Goal: Information Seeking & Learning: Learn about a topic

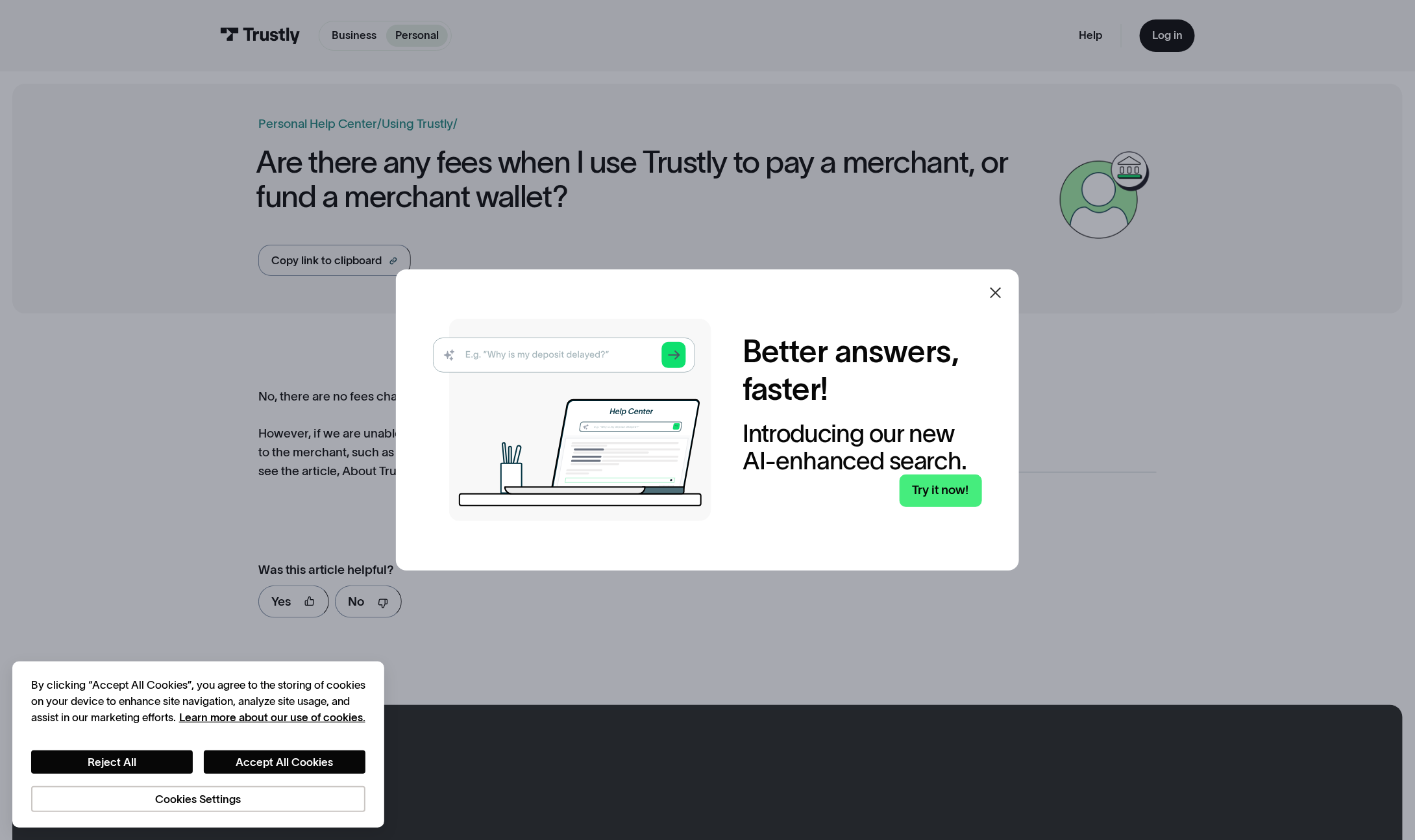
click at [1004, 293] on icon at bounding box center [996, 293] width 16 height 16
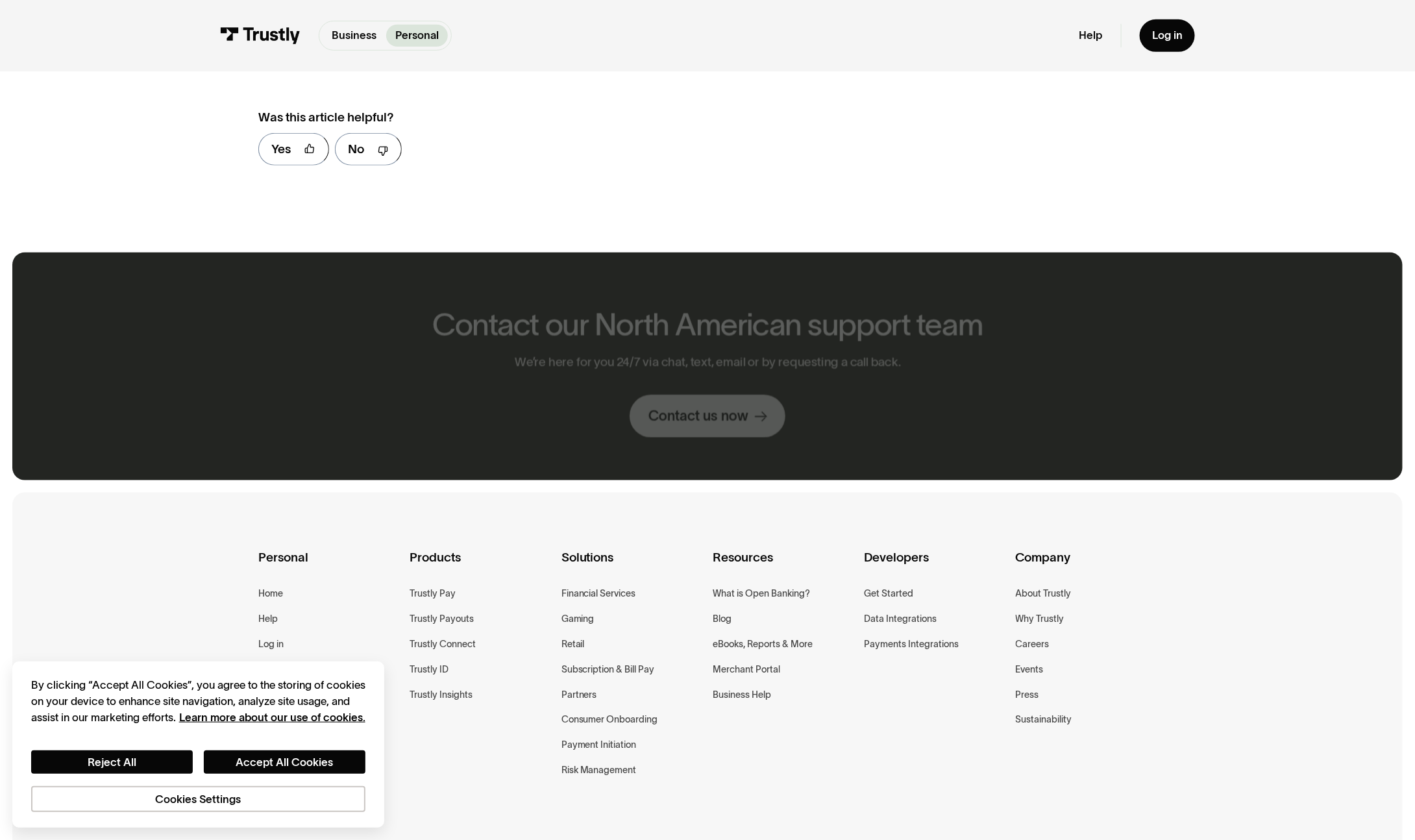
scroll to position [454, 0]
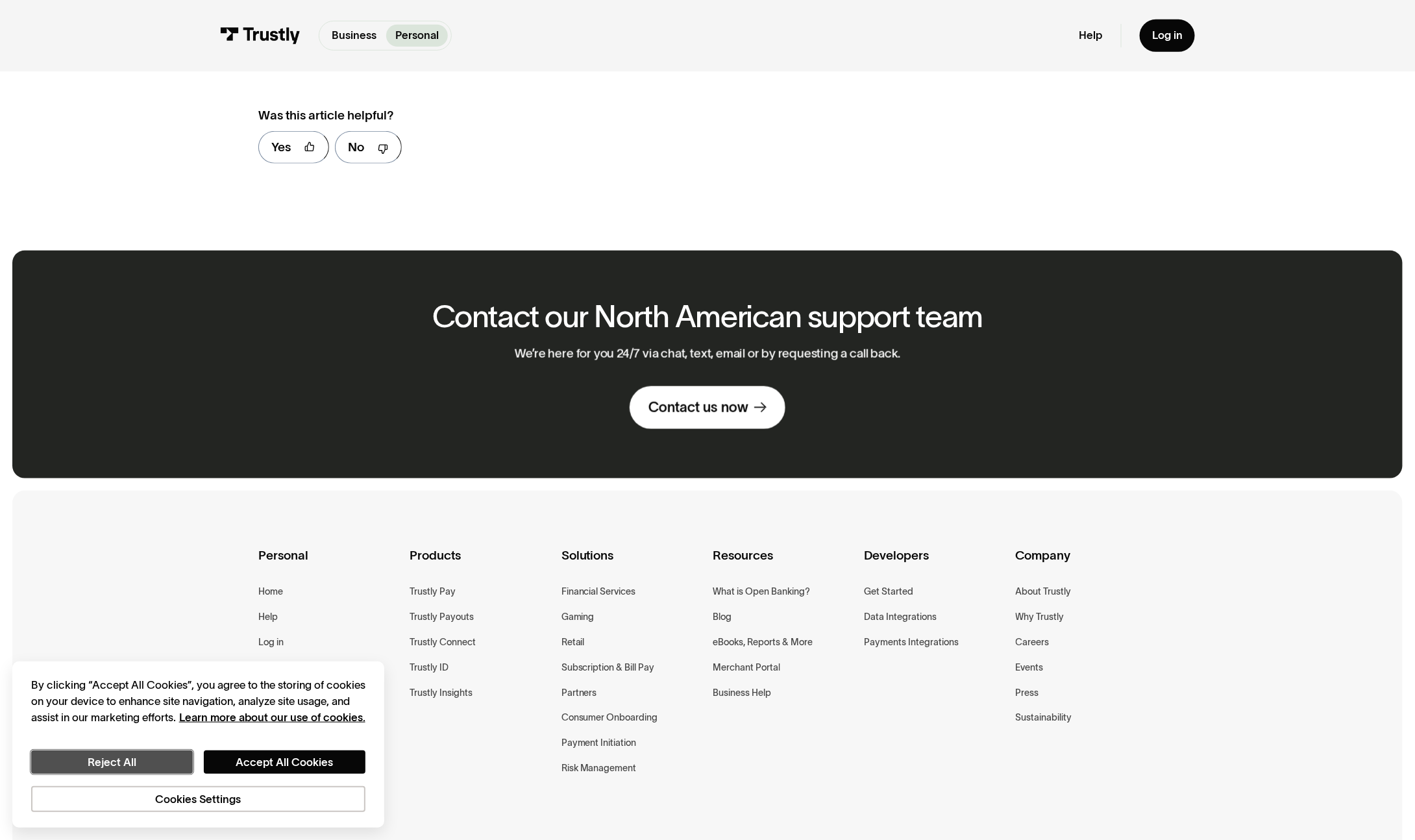
click at [131, 770] on button "Reject All" at bounding box center [112, 762] width 162 height 23
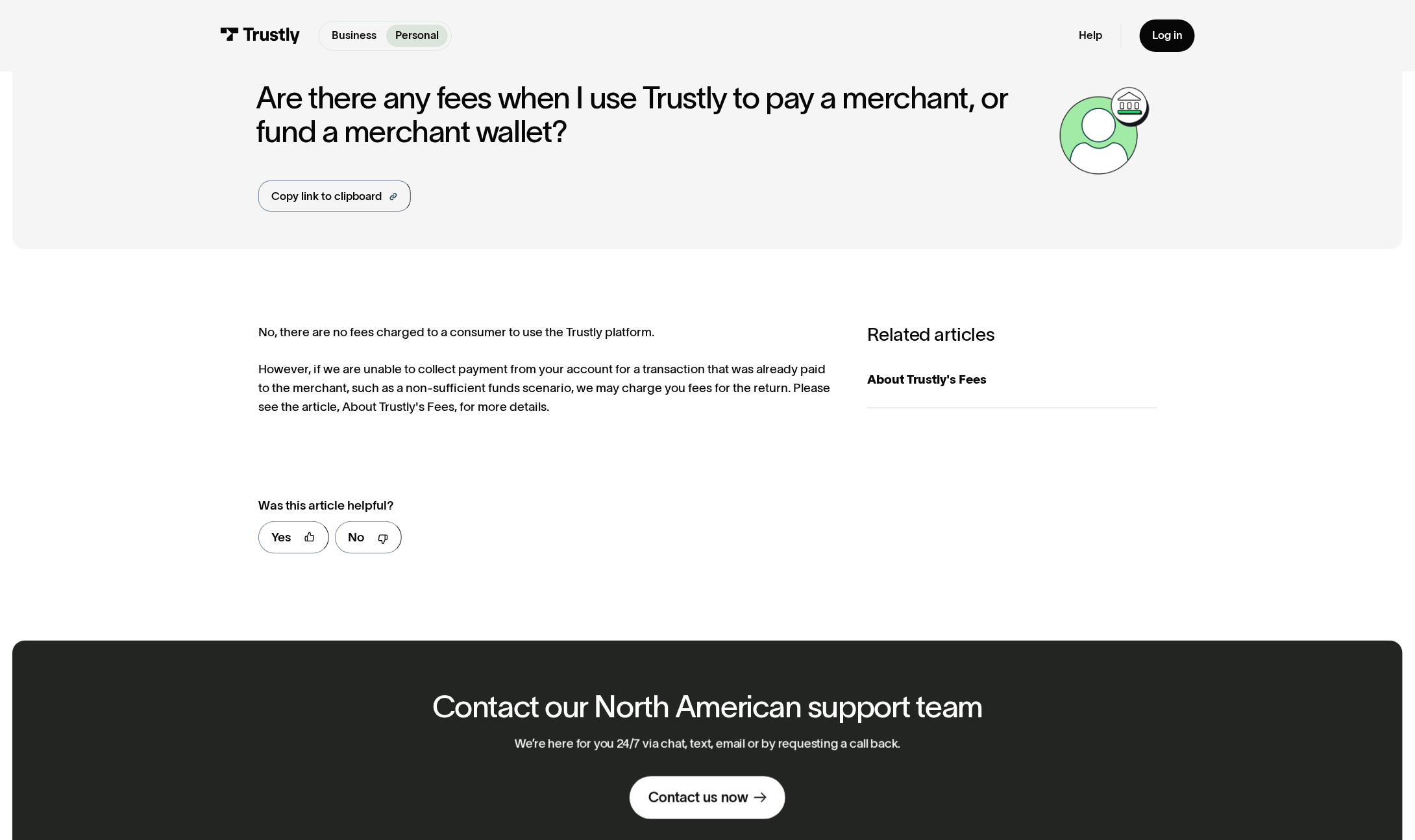
scroll to position [0, 0]
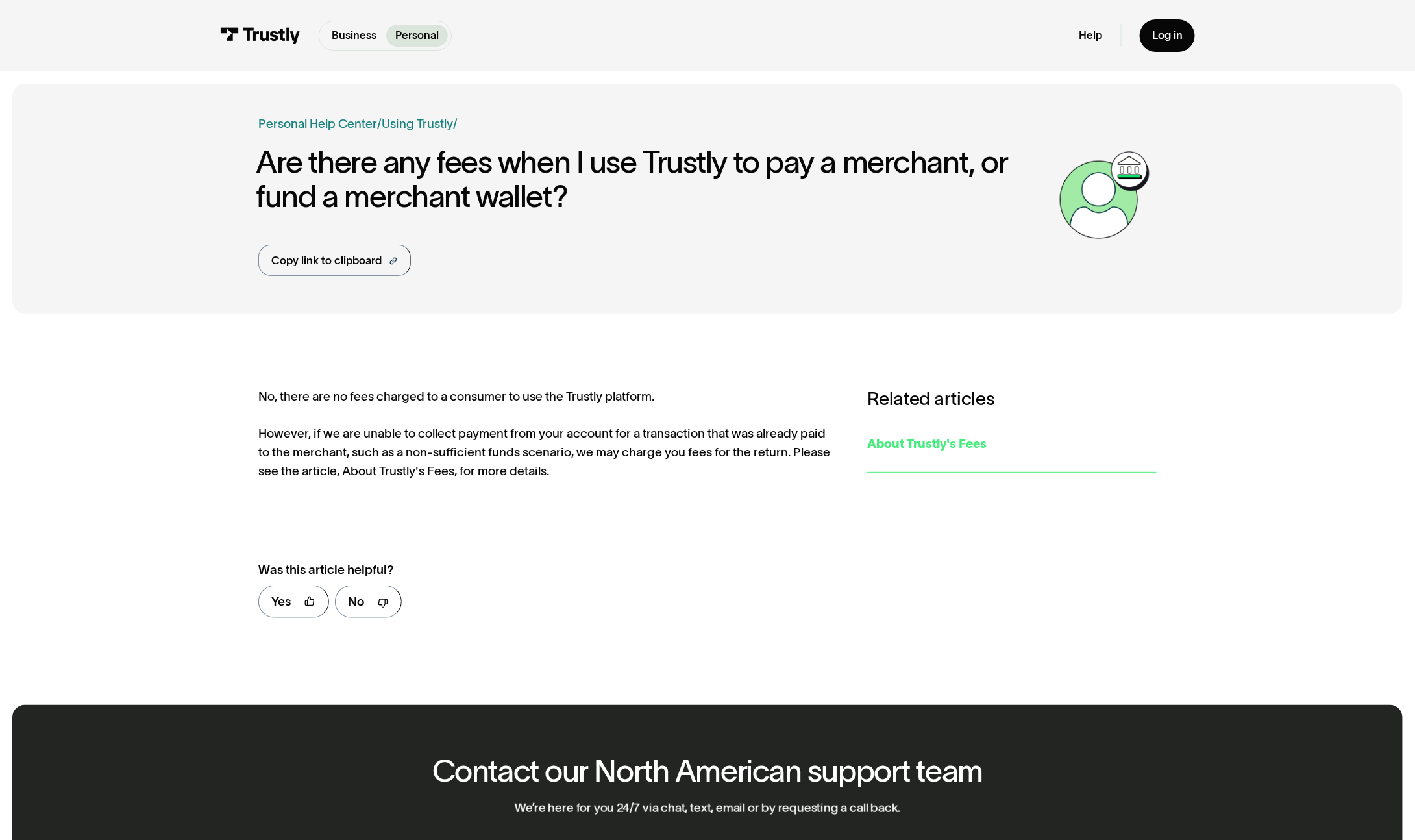
click at [952, 453] on div "About Trustly's Fees" at bounding box center [1012, 444] width 289 height 19
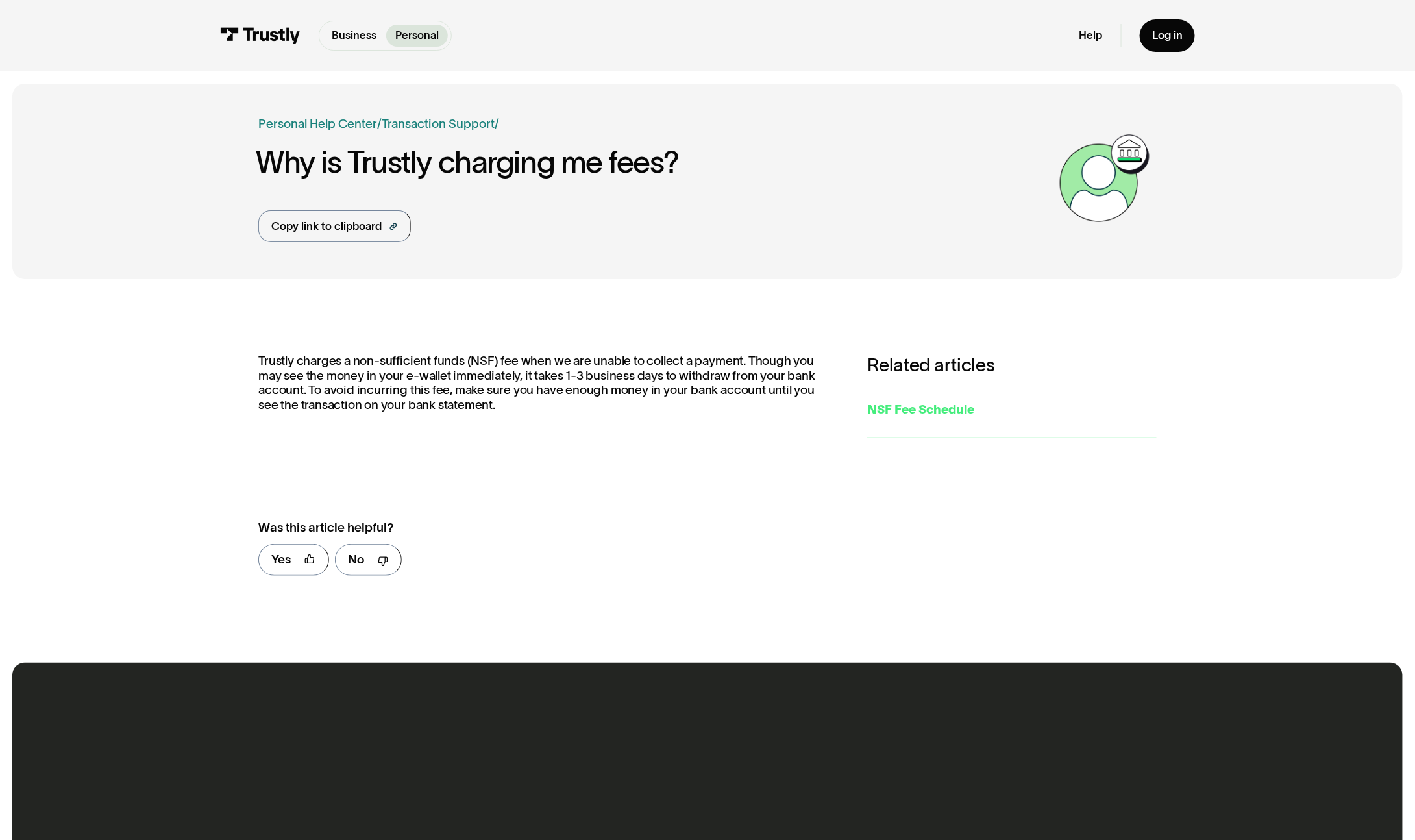
click at [912, 411] on div "NSF Fee Schedule" at bounding box center [1012, 410] width 289 height 19
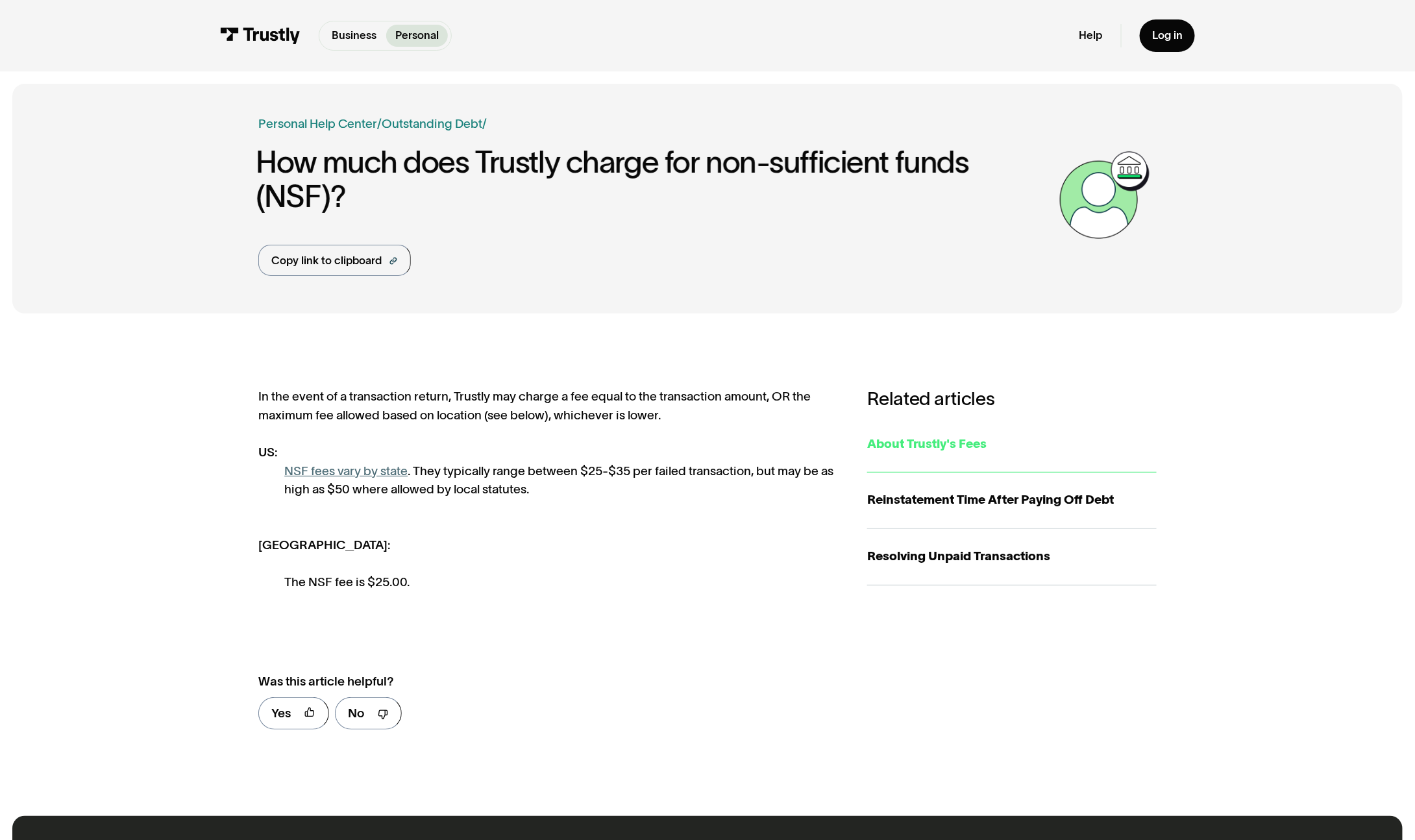
click at [946, 441] on div "About Trustly's Fees" at bounding box center [1012, 444] width 289 height 19
